Goal: Information Seeking & Learning: Understand process/instructions

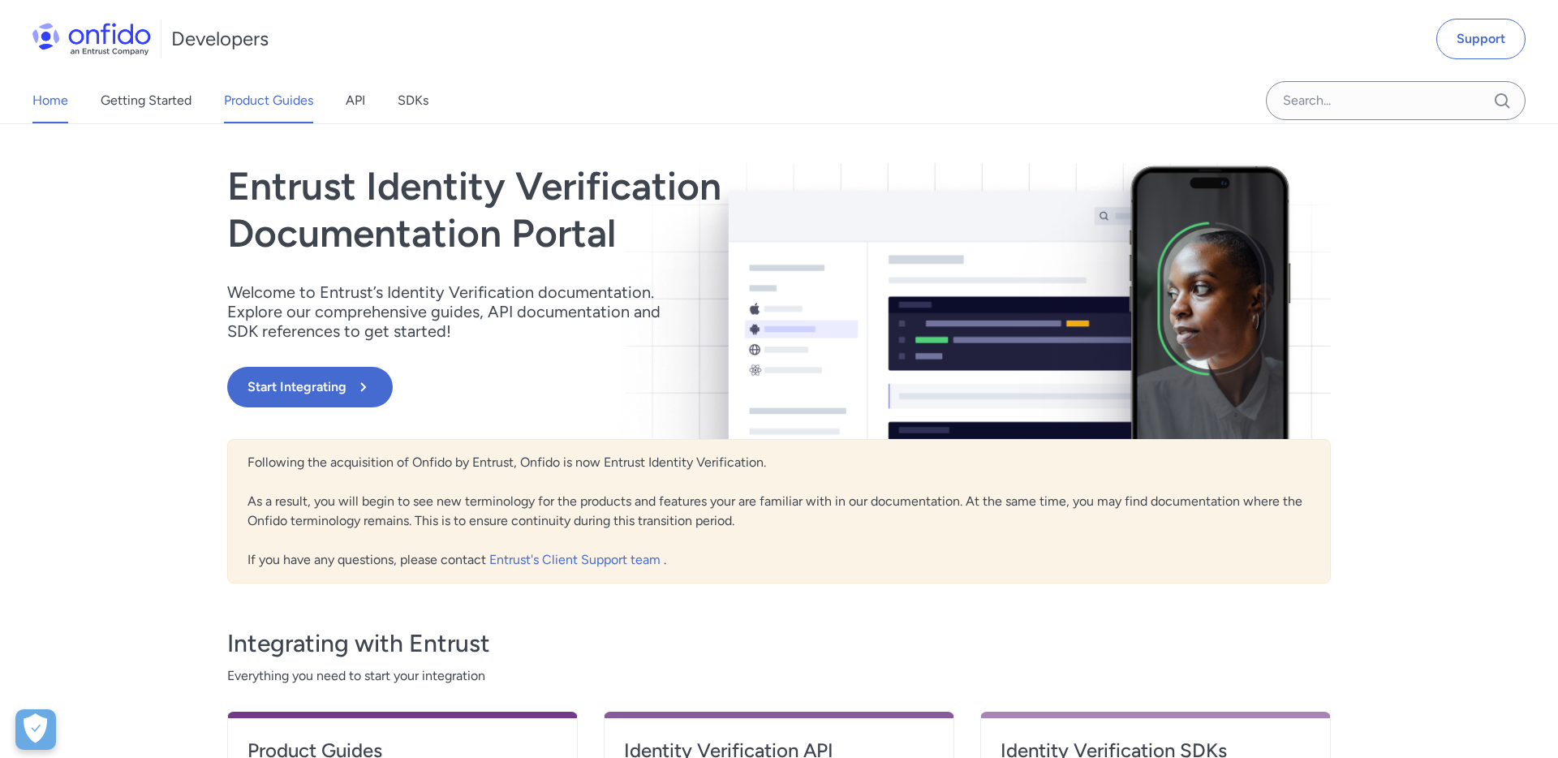
click at [254, 109] on link "Product Guides" at bounding box center [268, 100] width 89 height 45
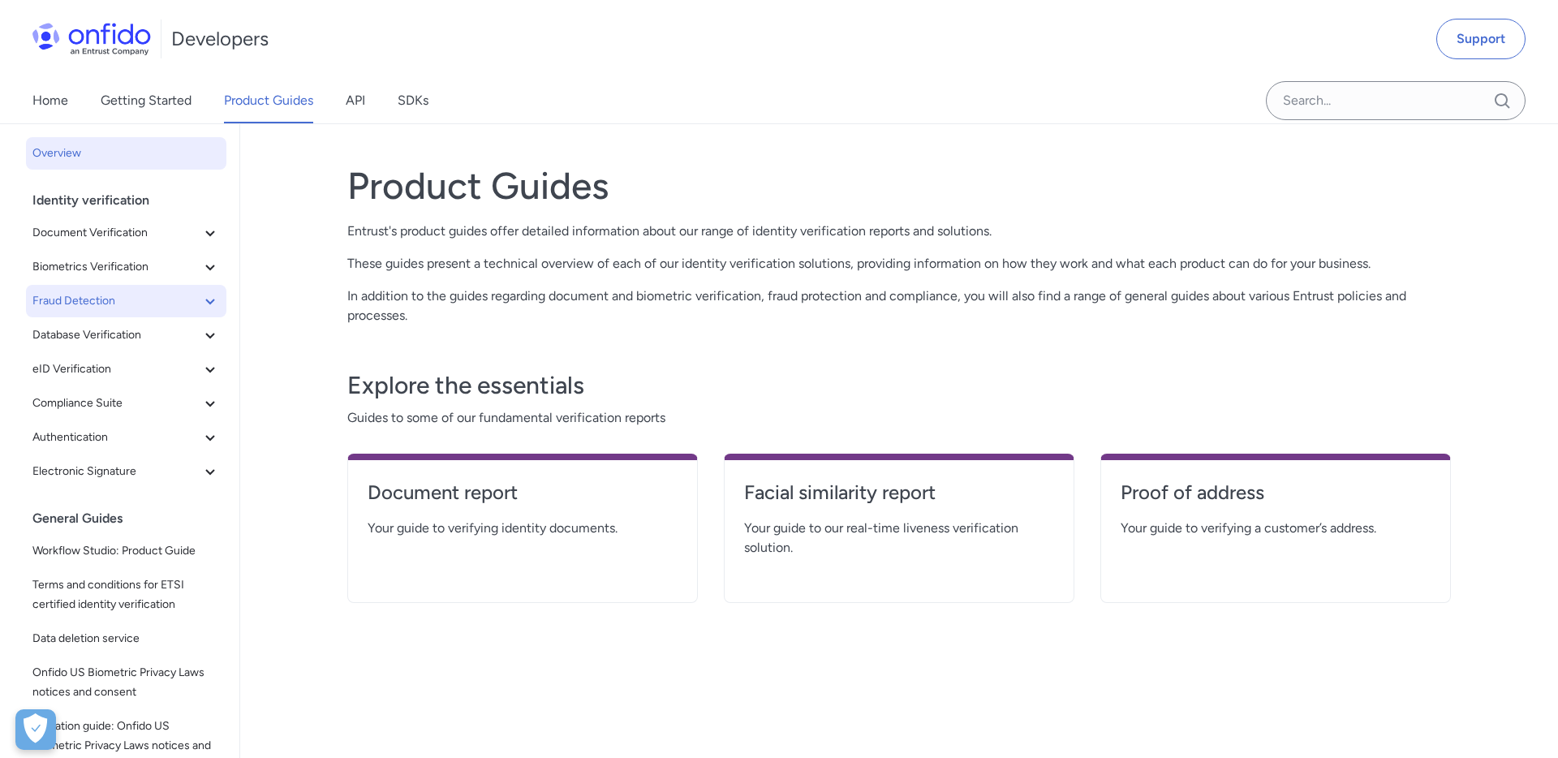
click at [152, 299] on span "Fraud Detection" at bounding box center [116, 300] width 168 height 19
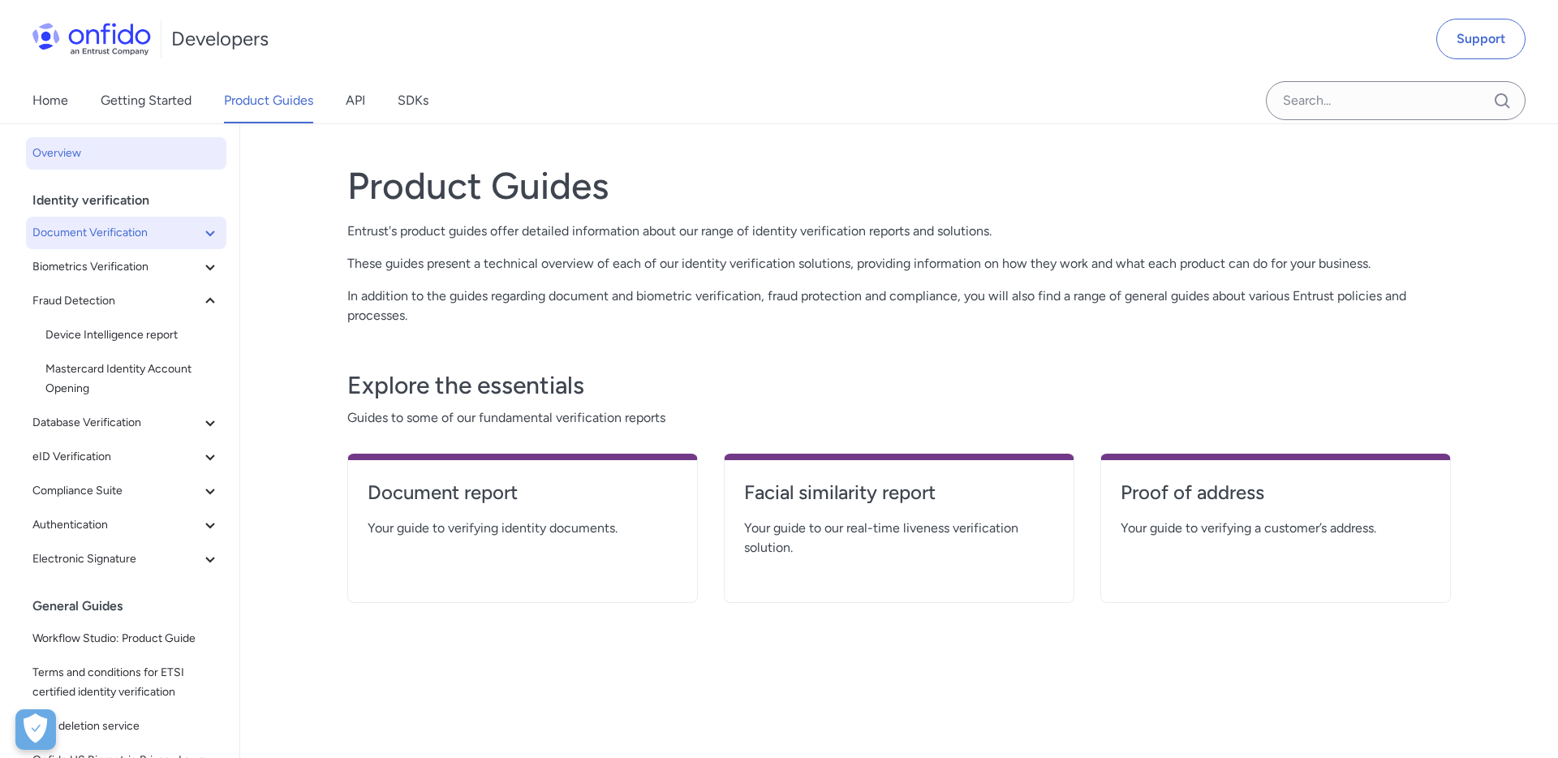
click at [218, 241] on icon at bounding box center [209, 232] width 19 height 19
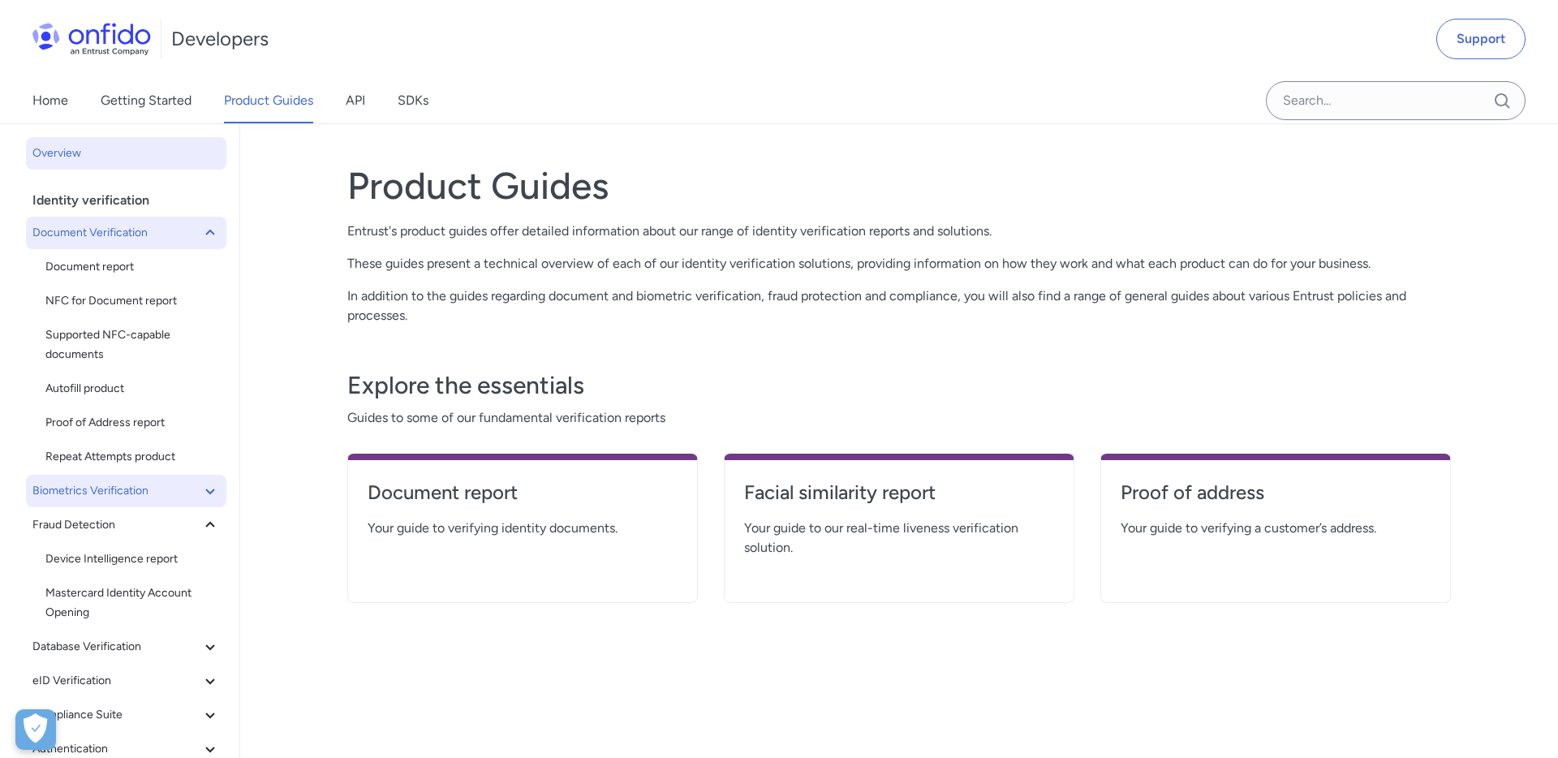
click at [207, 493] on icon at bounding box center [209, 490] width 19 height 19
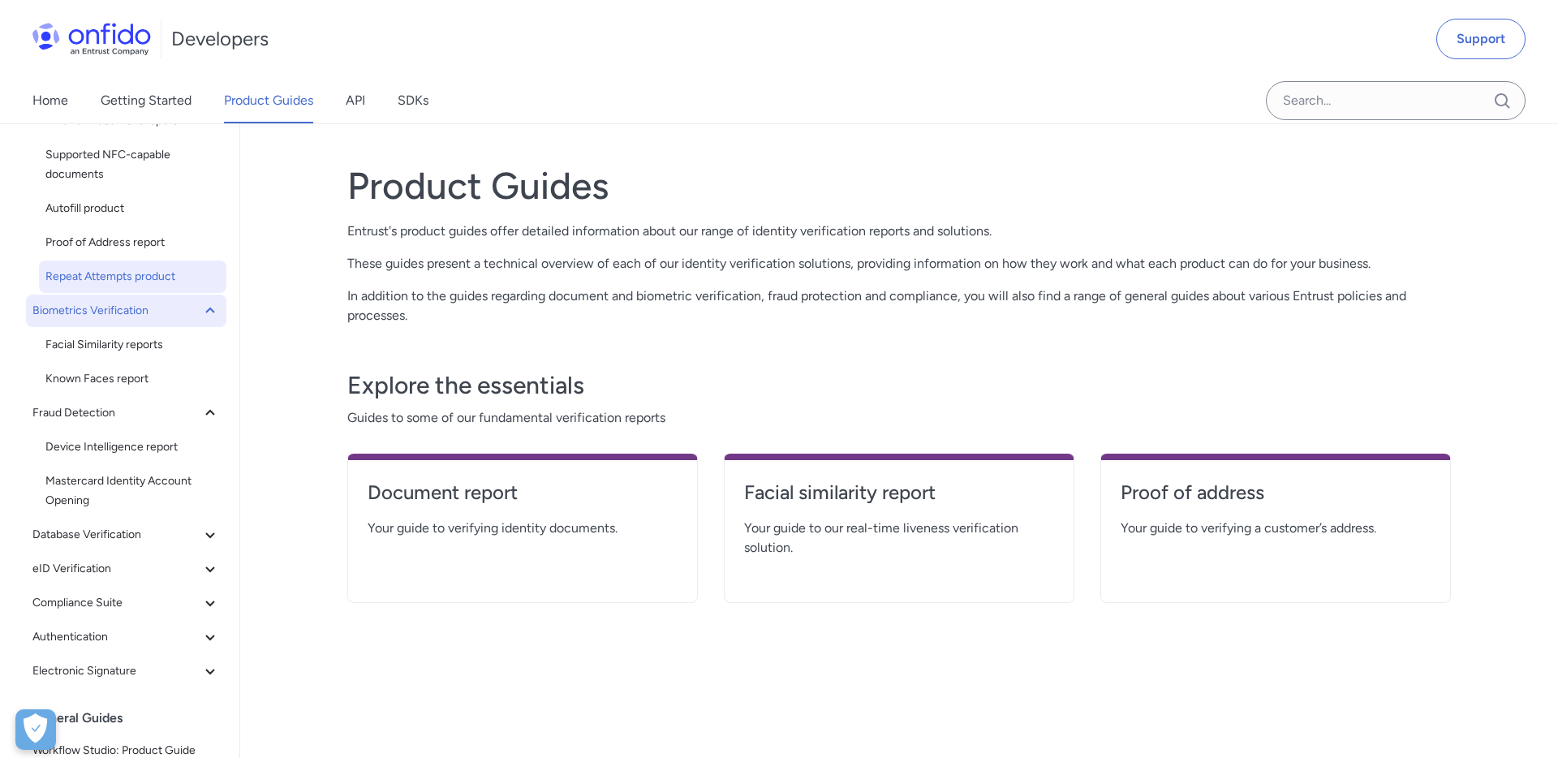
scroll to position [181, 0]
click at [212, 537] on icon at bounding box center [209, 533] width 19 height 19
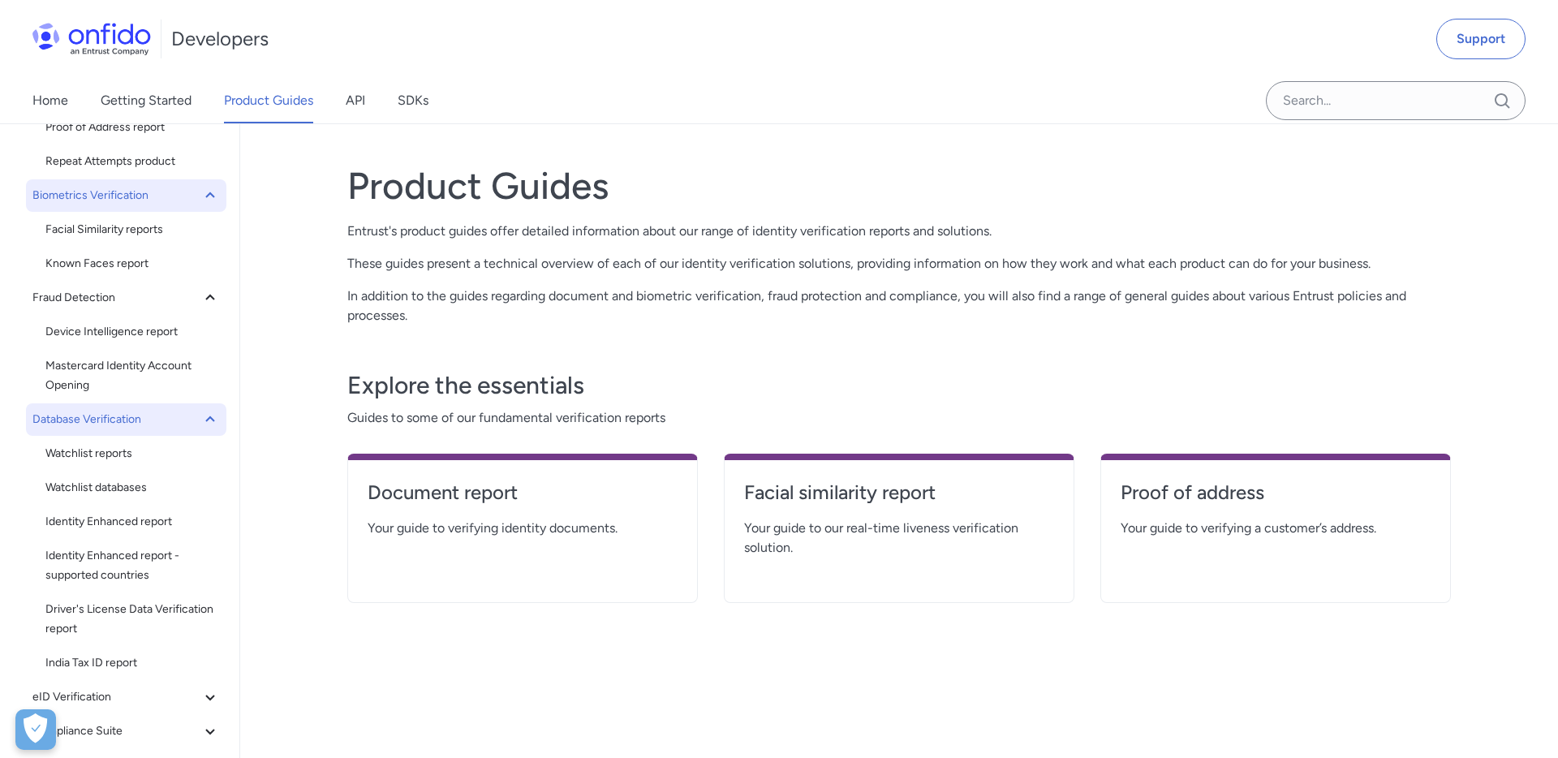
scroll to position [298, 0]
click at [918, 517] on link "Facial similarity report" at bounding box center [899, 498] width 310 height 39
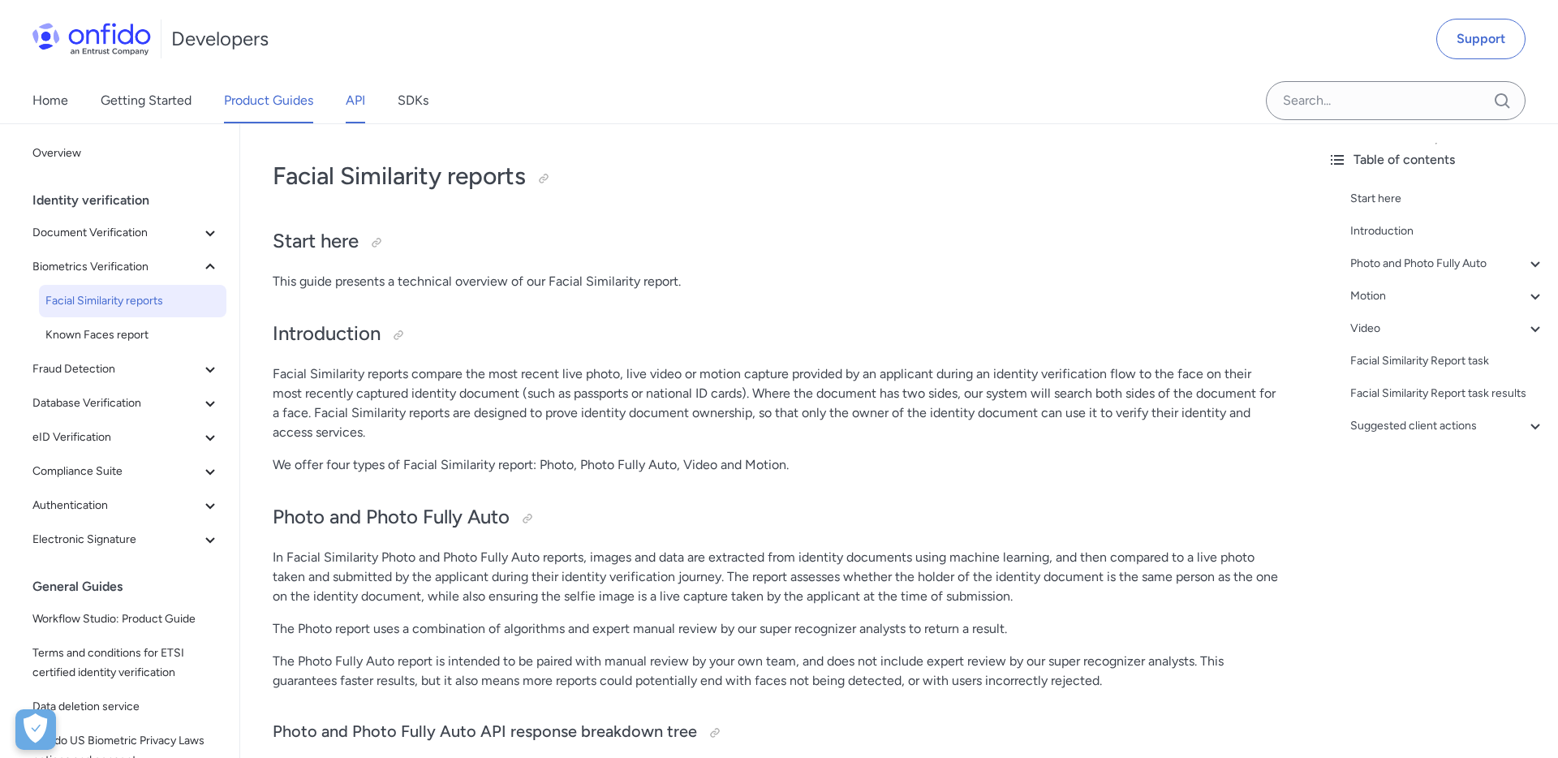
click at [356, 105] on link "API" at bounding box center [355, 100] width 19 height 45
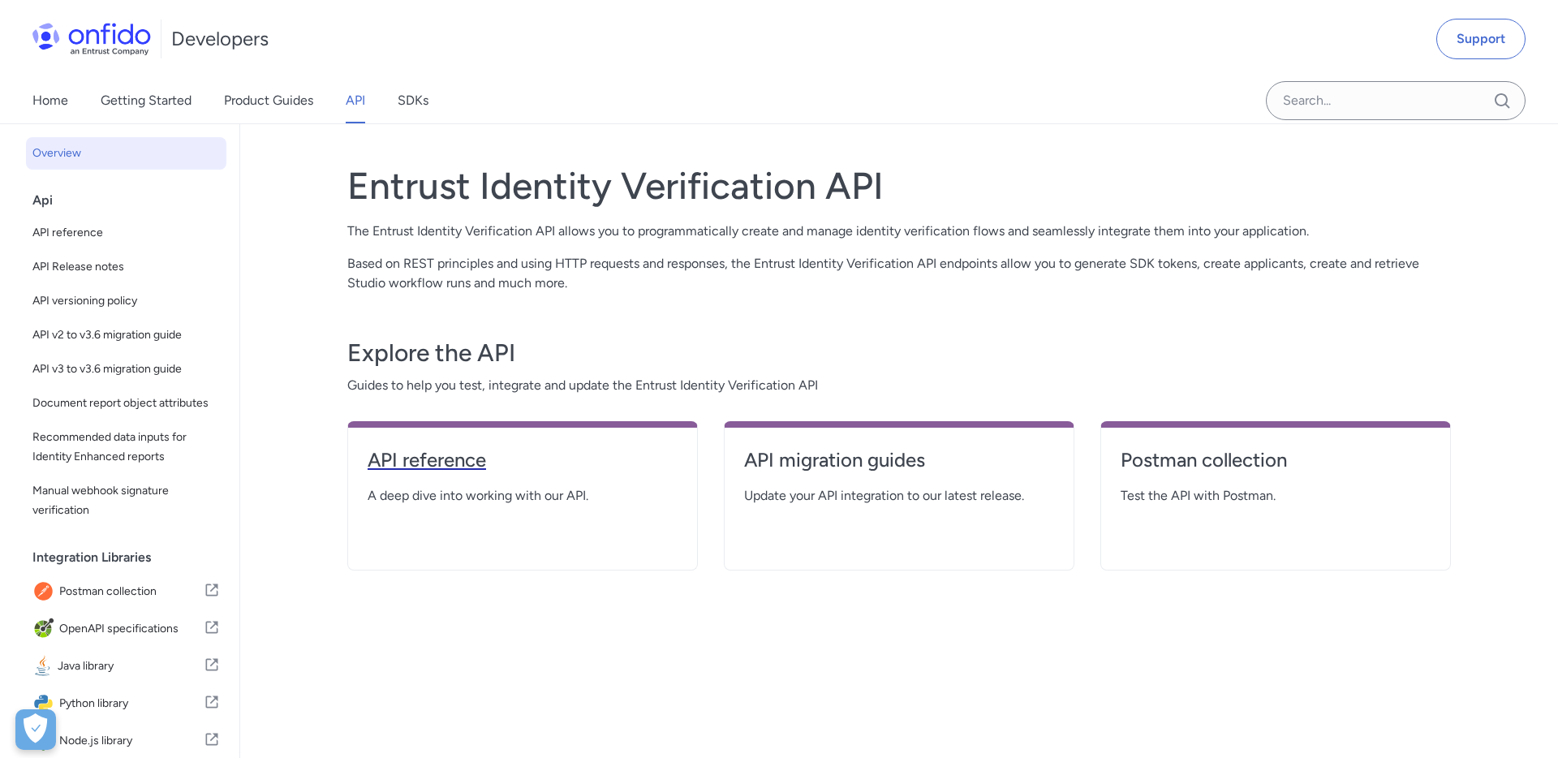
click at [467, 457] on h4 "API reference" at bounding box center [522, 460] width 310 height 26
select select "http"
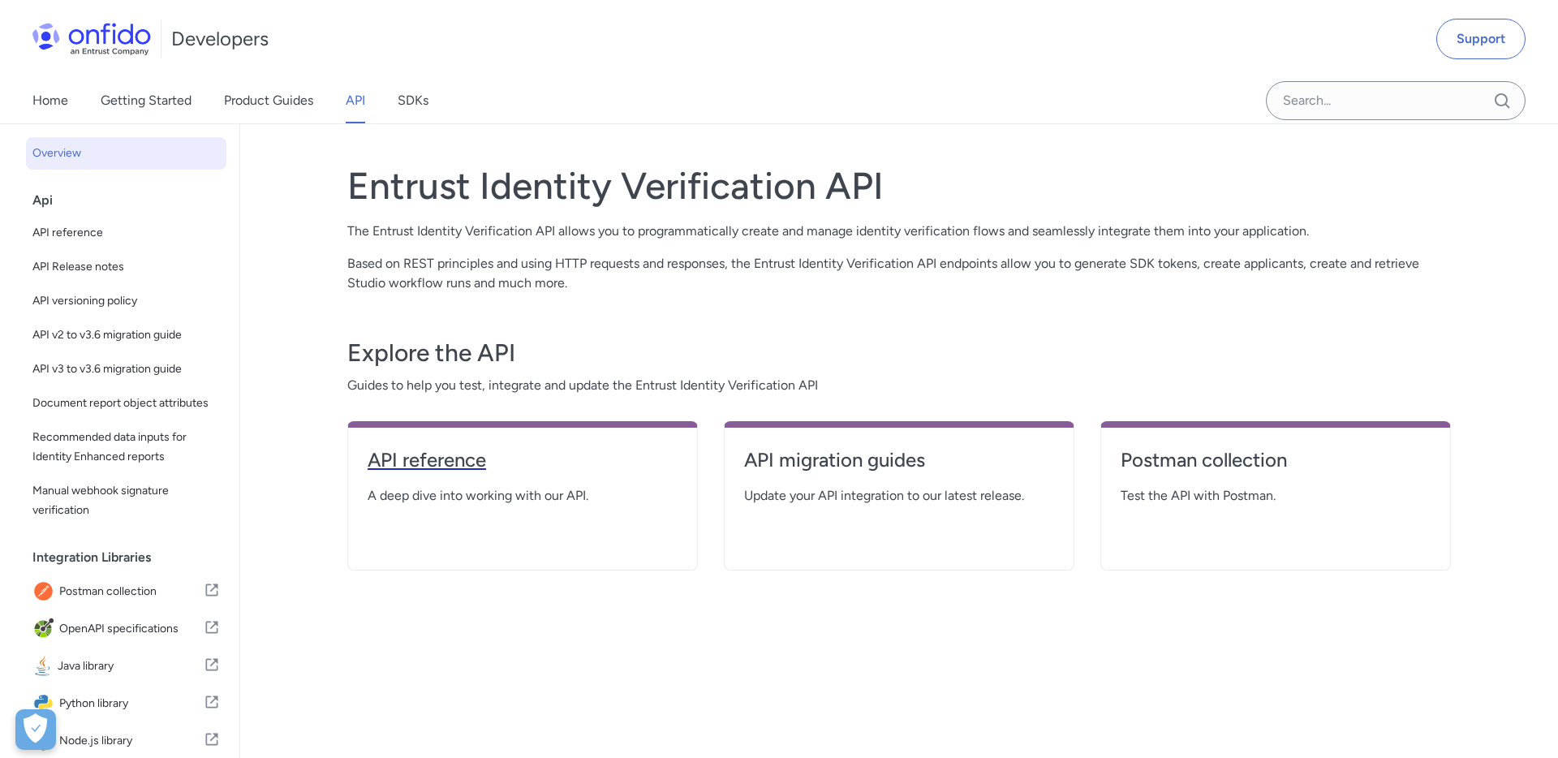
select select "http"
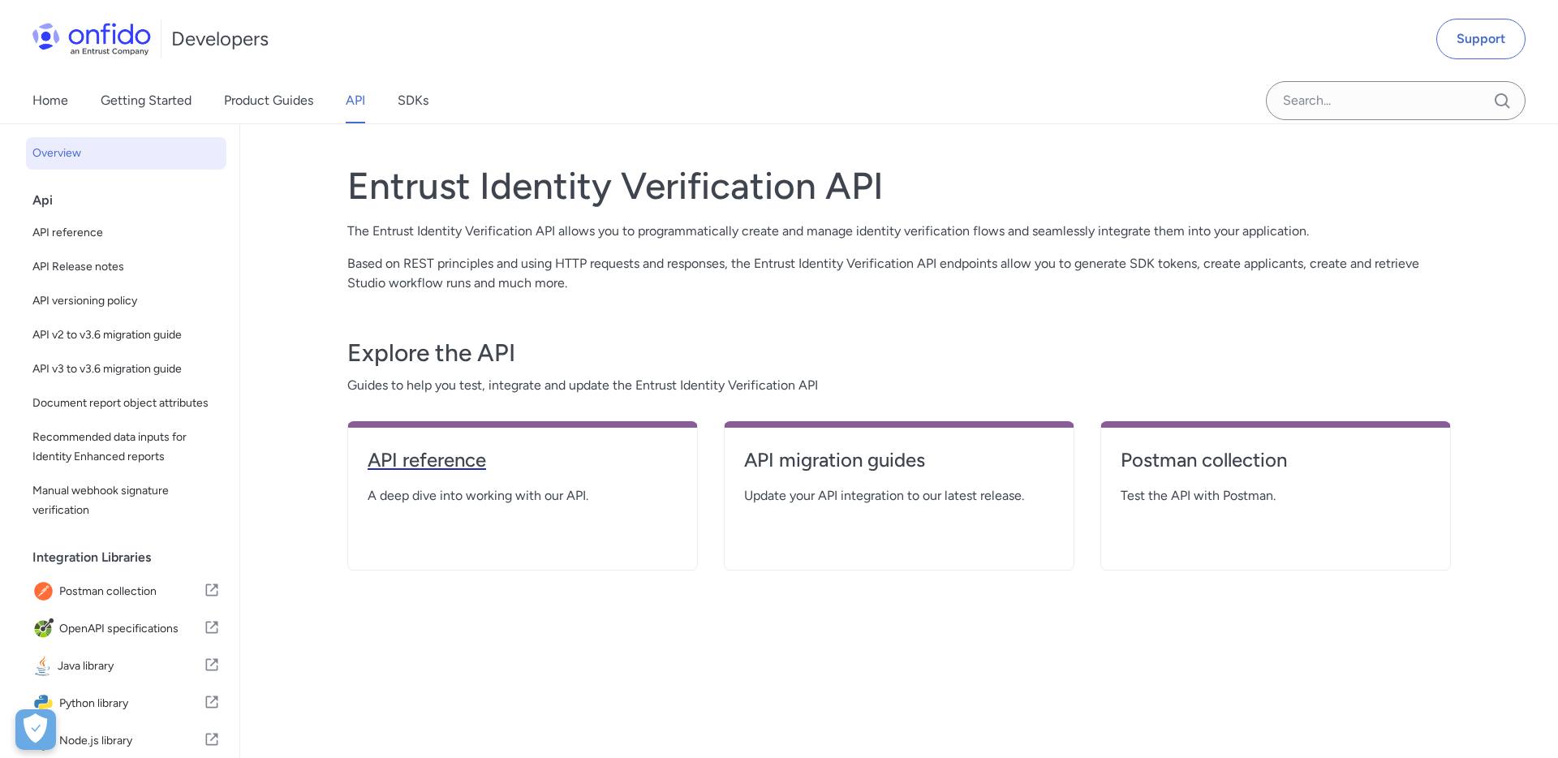
select select "http"
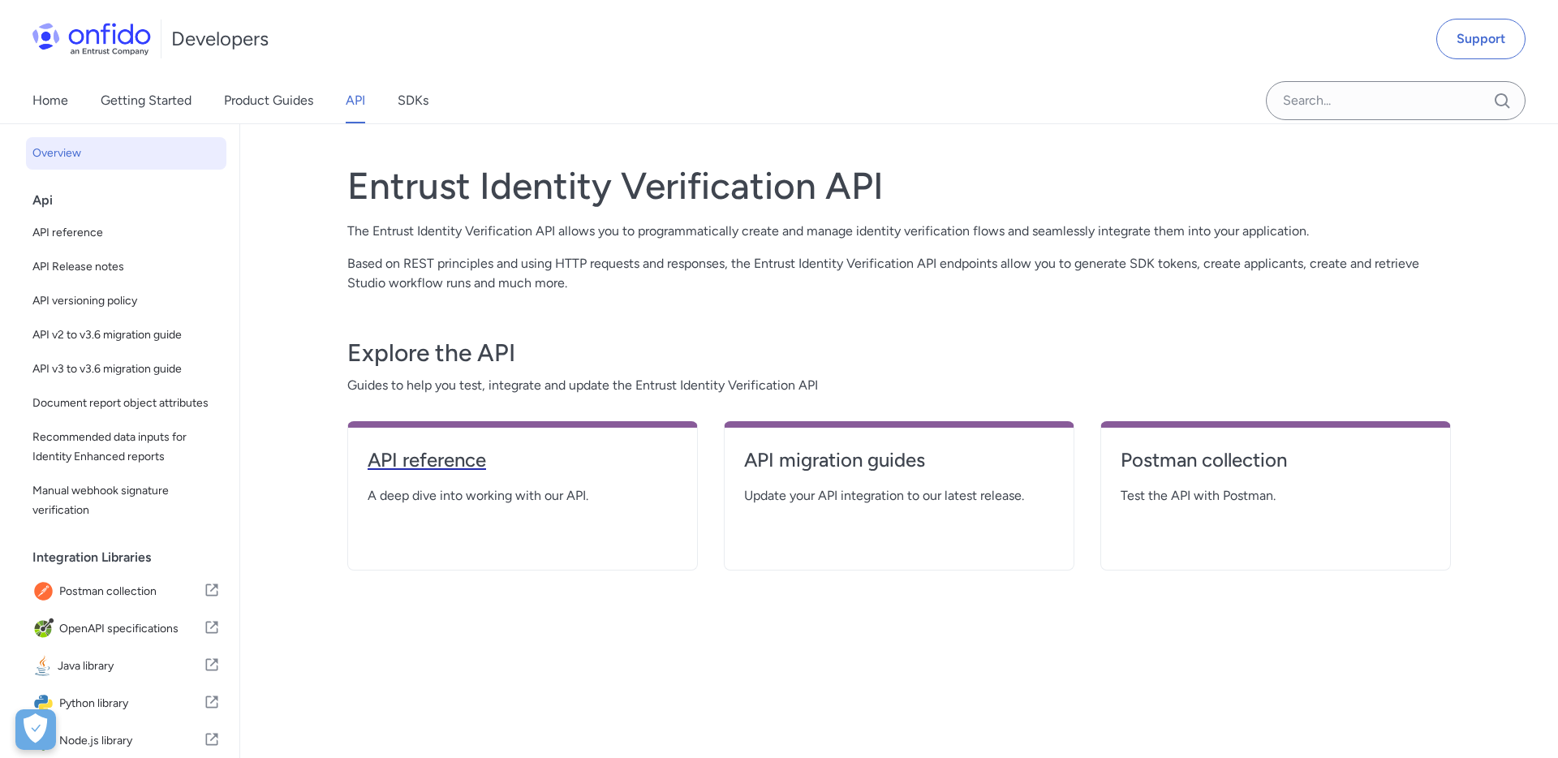
select select "http"
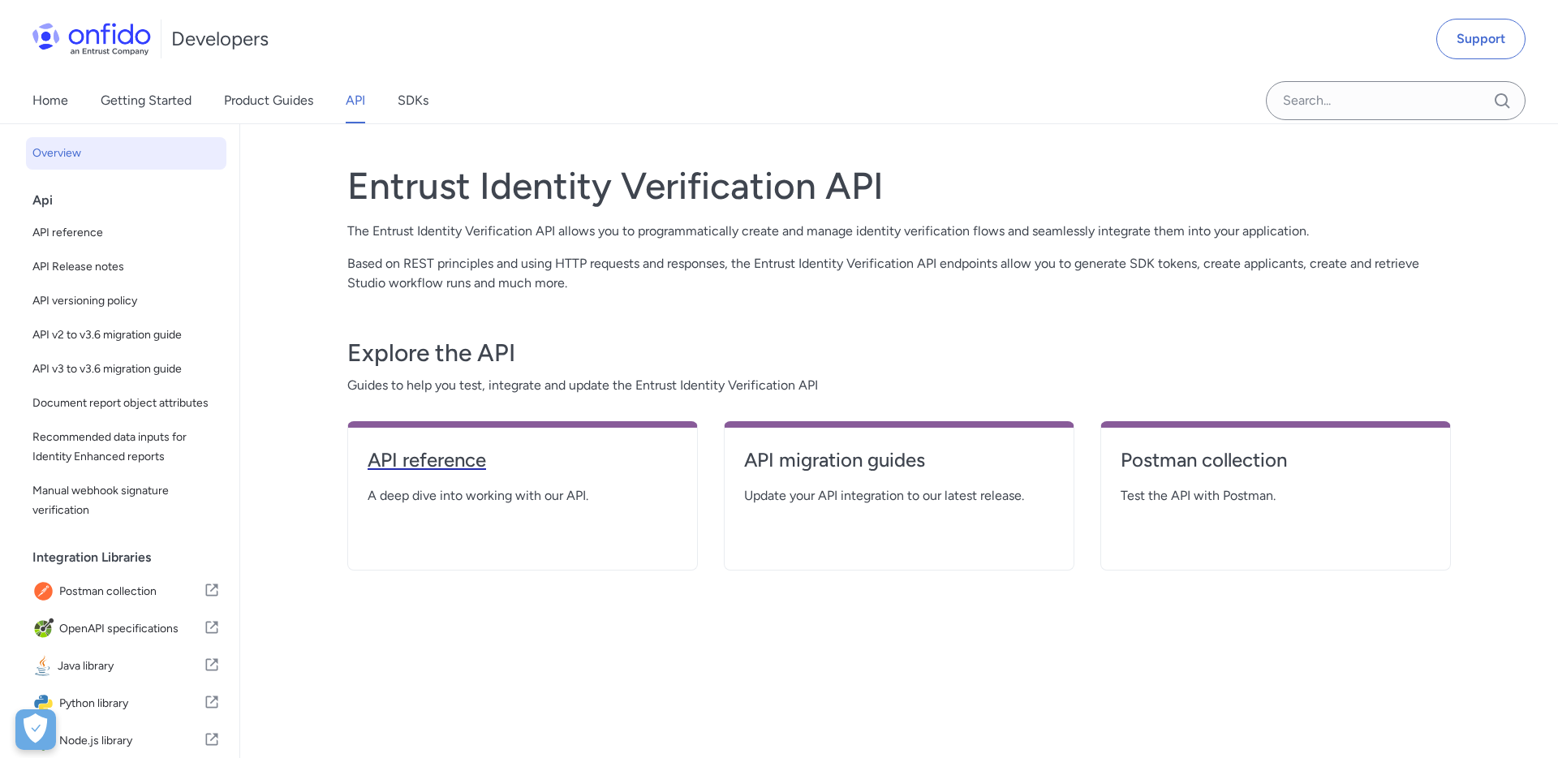
select select "http"
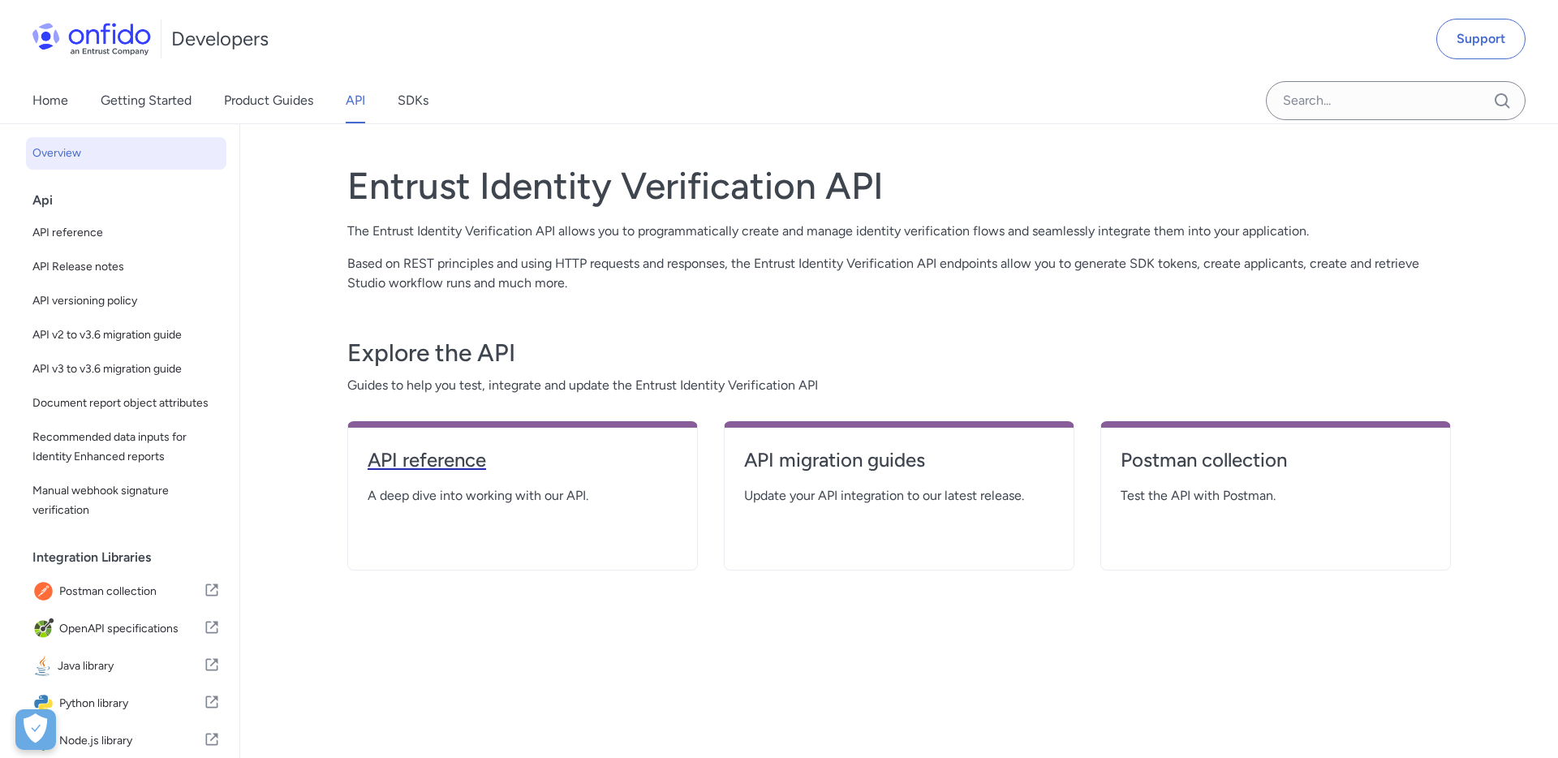
select select "http"
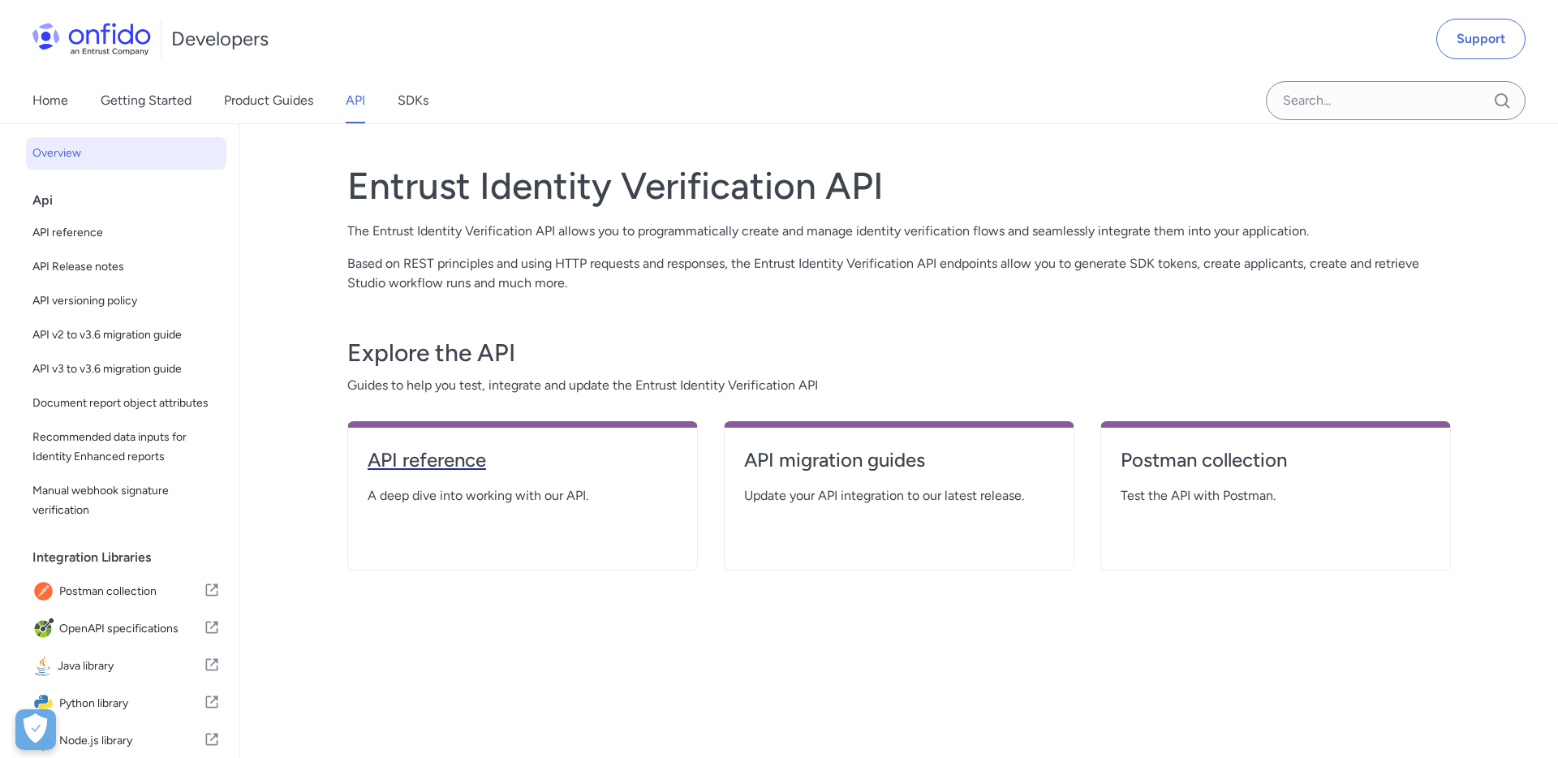
select select "http"
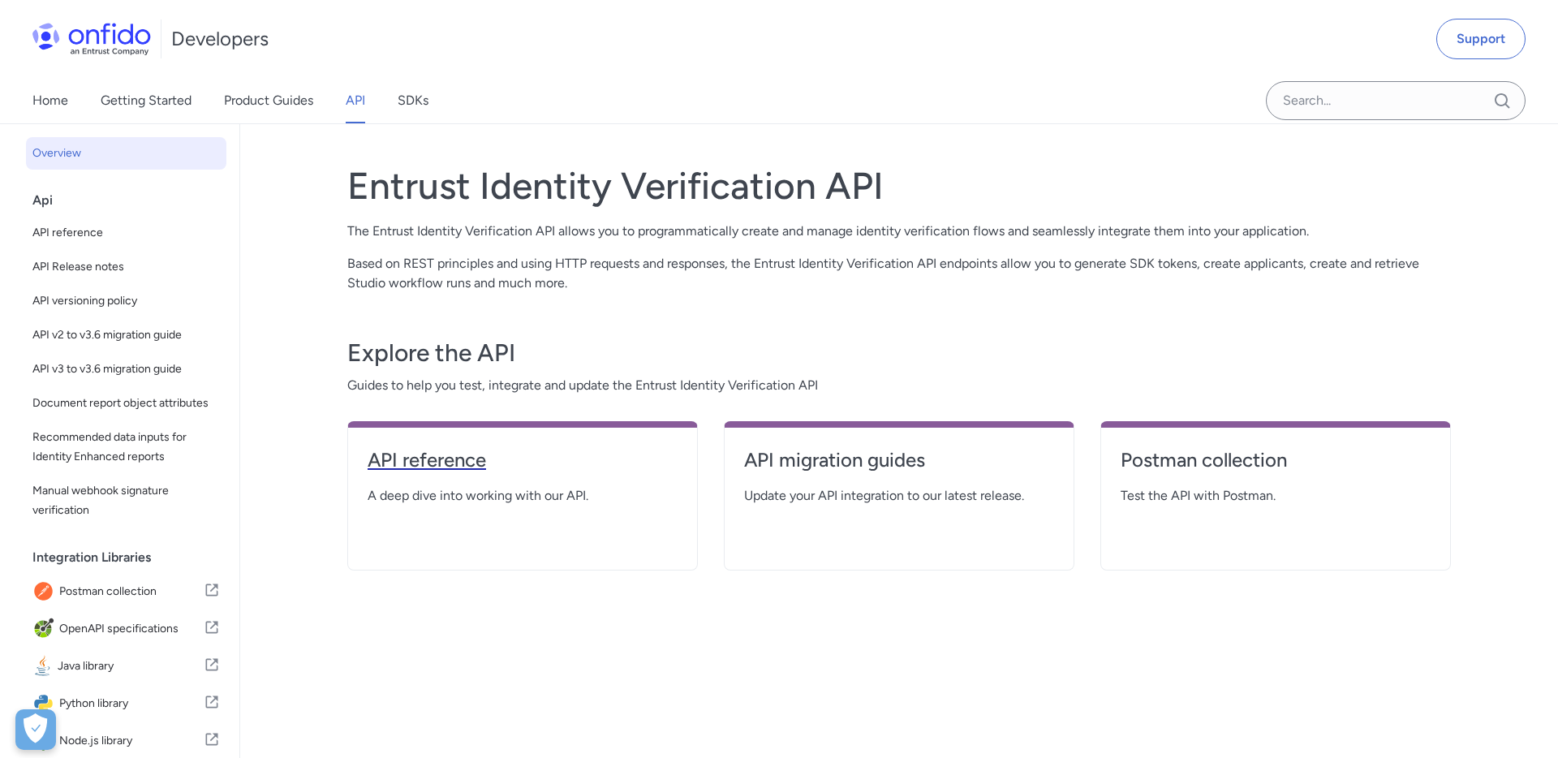
select select "http"
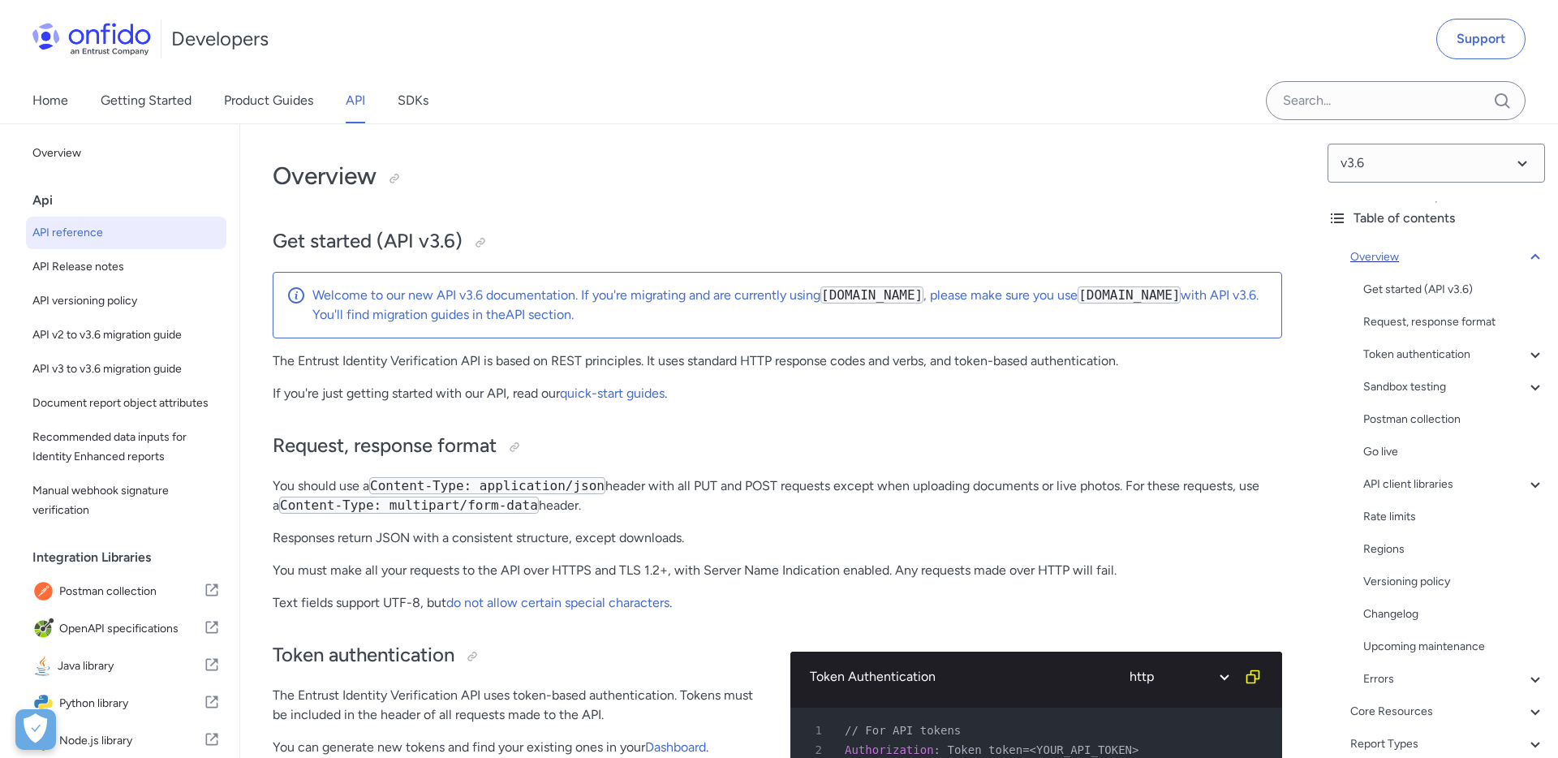
click at [1536, 258] on icon at bounding box center [1534, 256] width 19 height 19
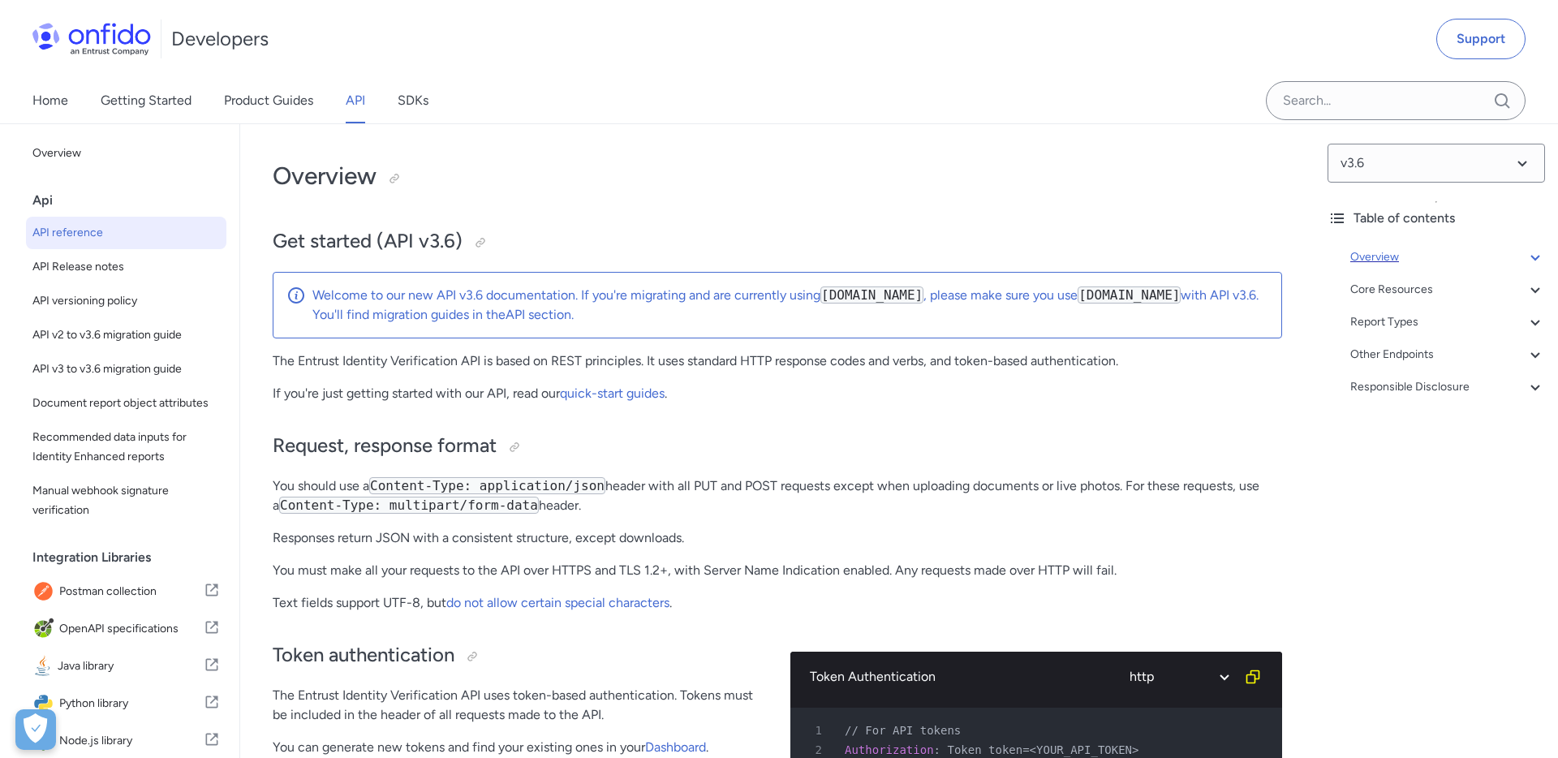
scroll to position [124, 0]
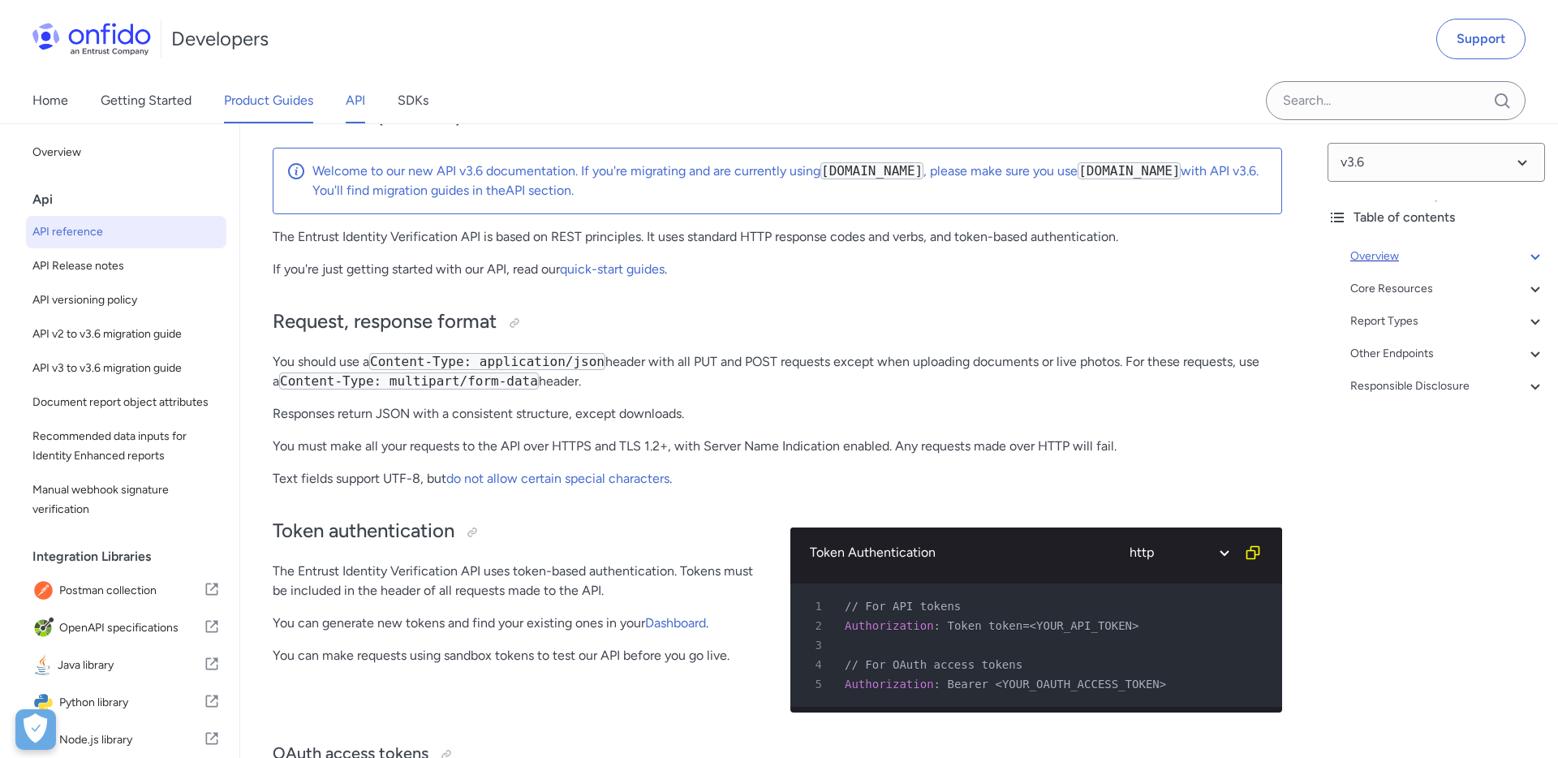
click at [270, 113] on link "Product Guides" at bounding box center [268, 100] width 89 height 45
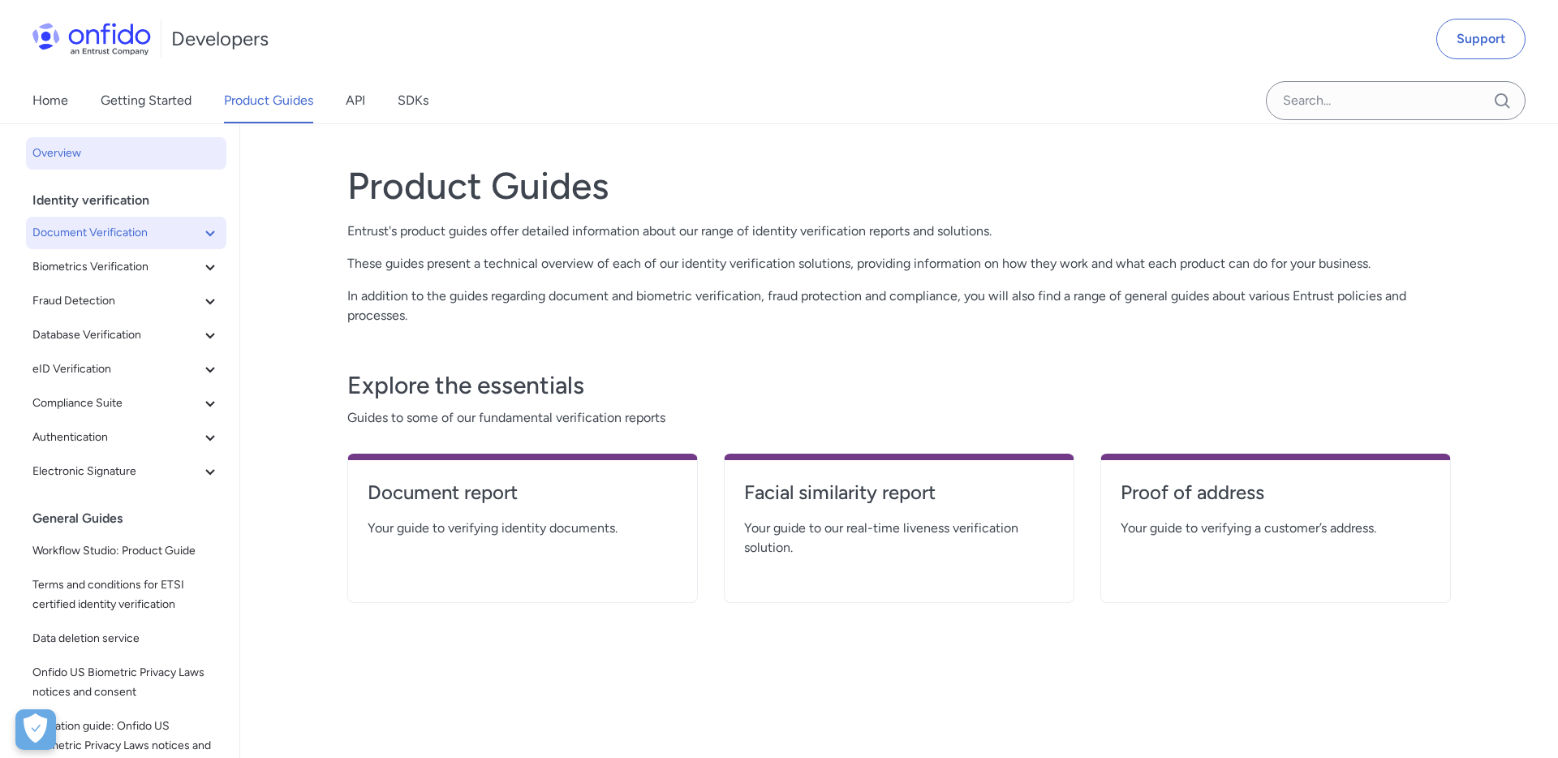
click at [211, 231] on icon at bounding box center [209, 232] width 19 height 19
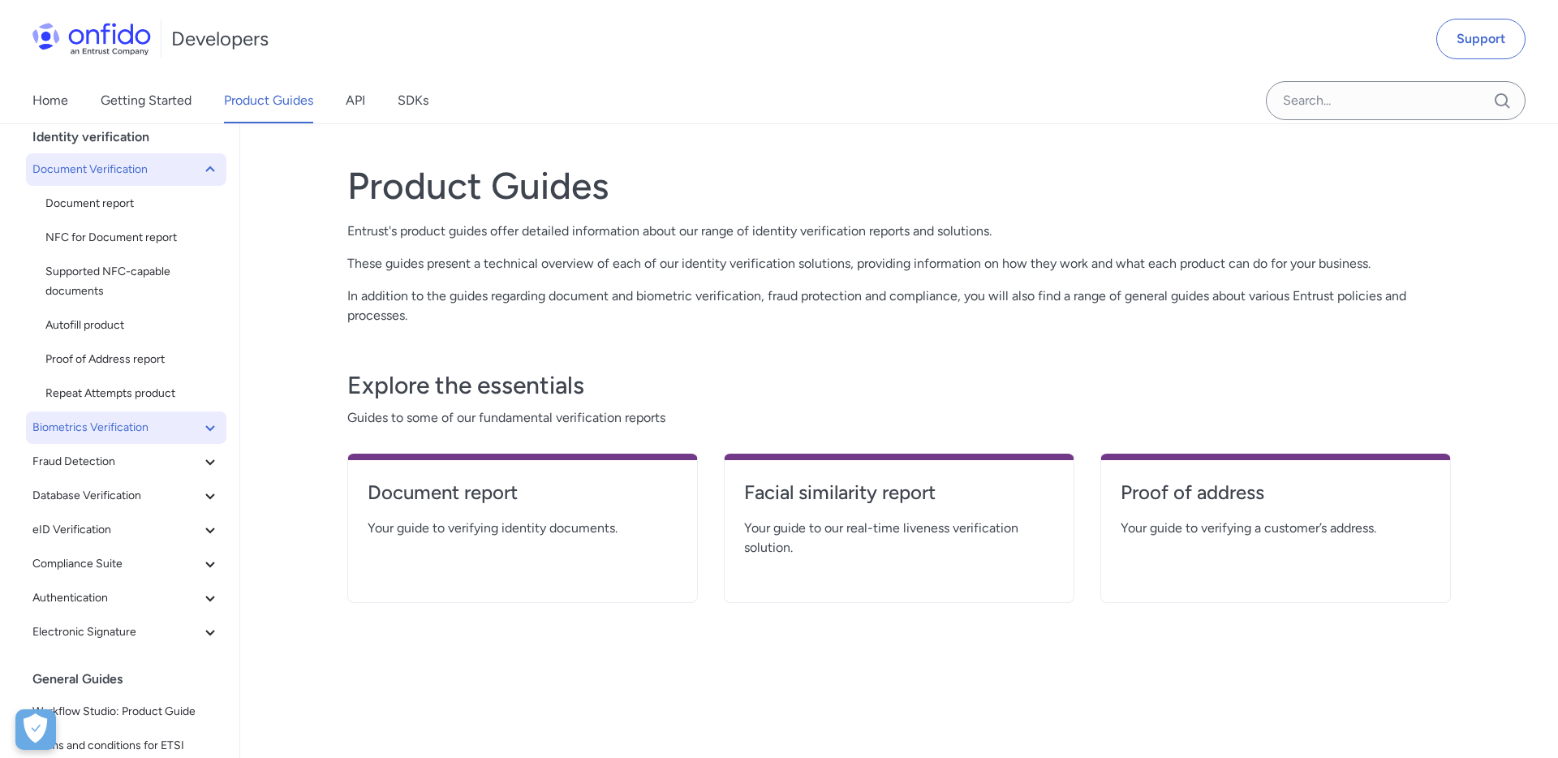
scroll to position [82, 0]
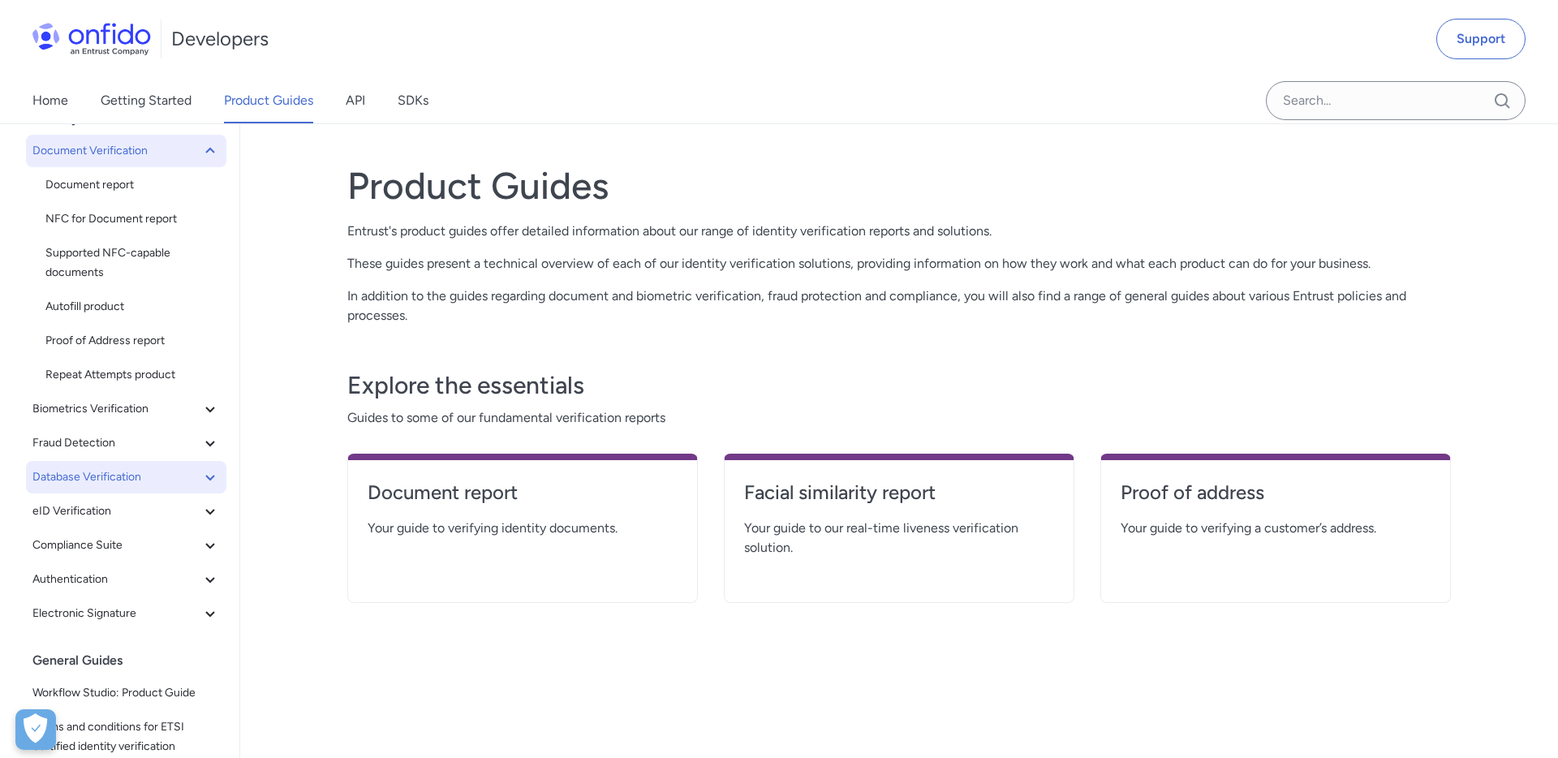
click at [208, 485] on icon at bounding box center [209, 476] width 19 height 19
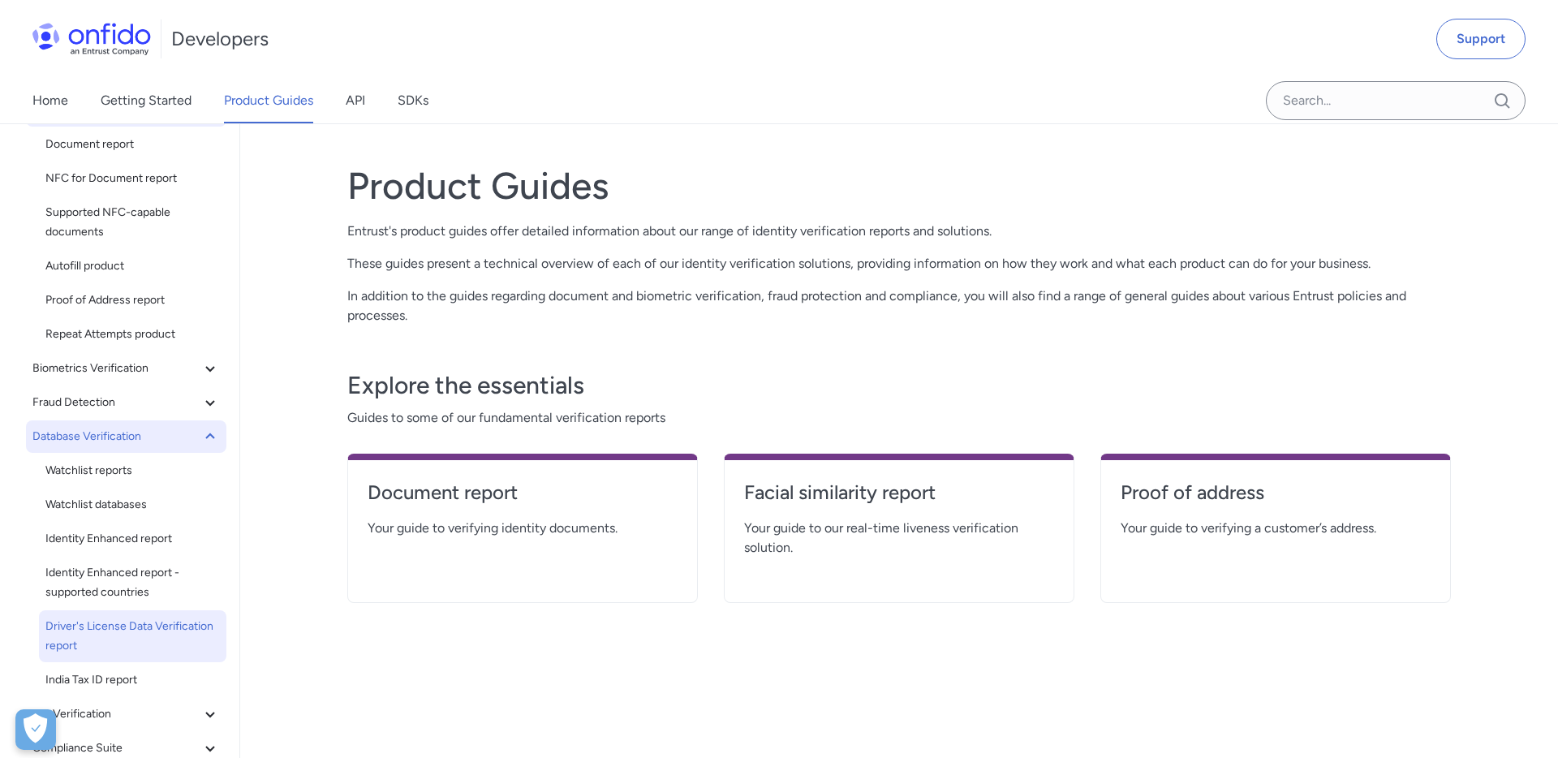
scroll to position [176, 0]
